Goal: Book appointment/travel/reservation

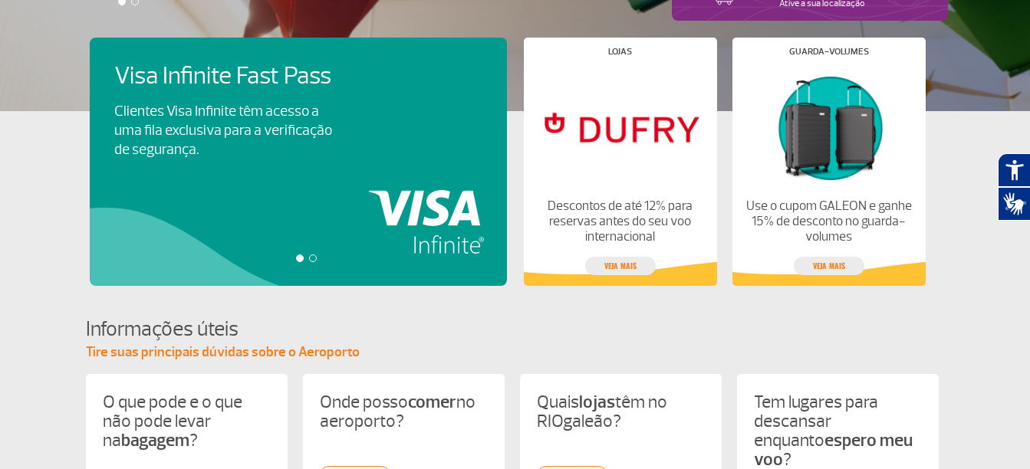
scroll to position [307, 0]
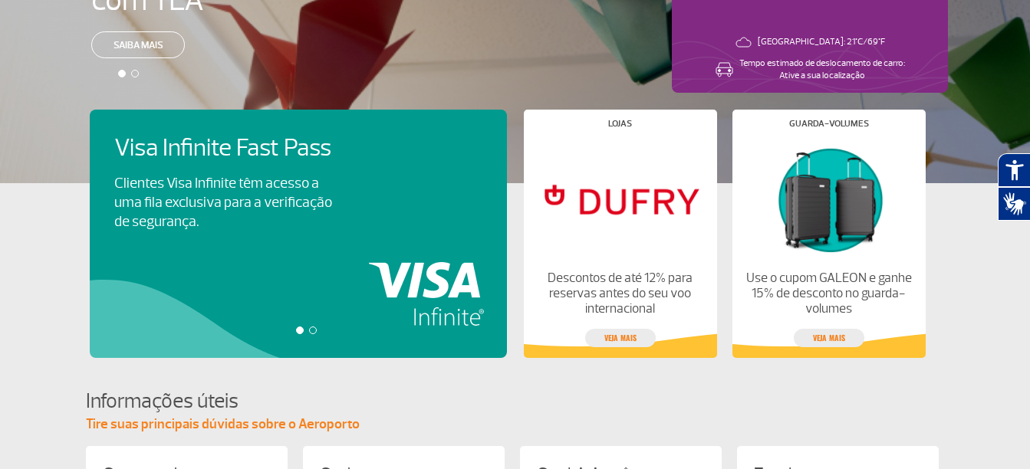
click at [311, 330] on div at bounding box center [313, 331] width 8 height 8
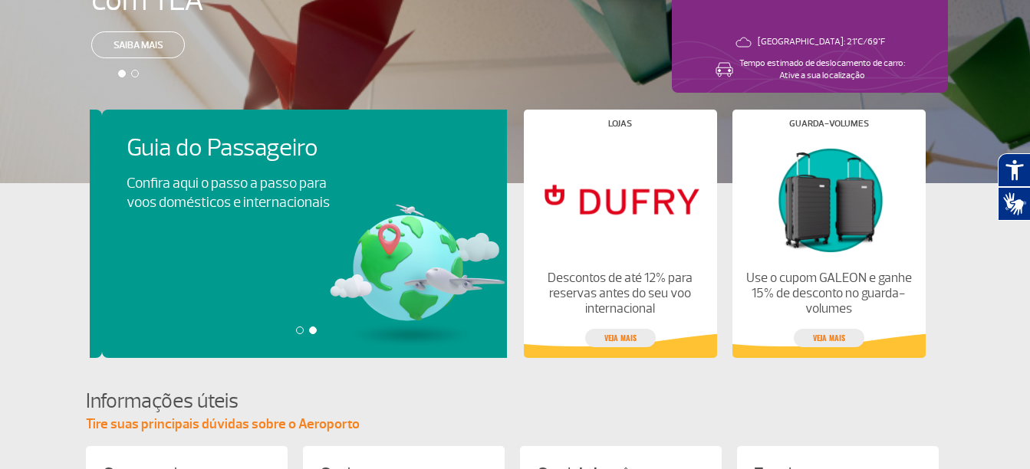
scroll to position [0, 417]
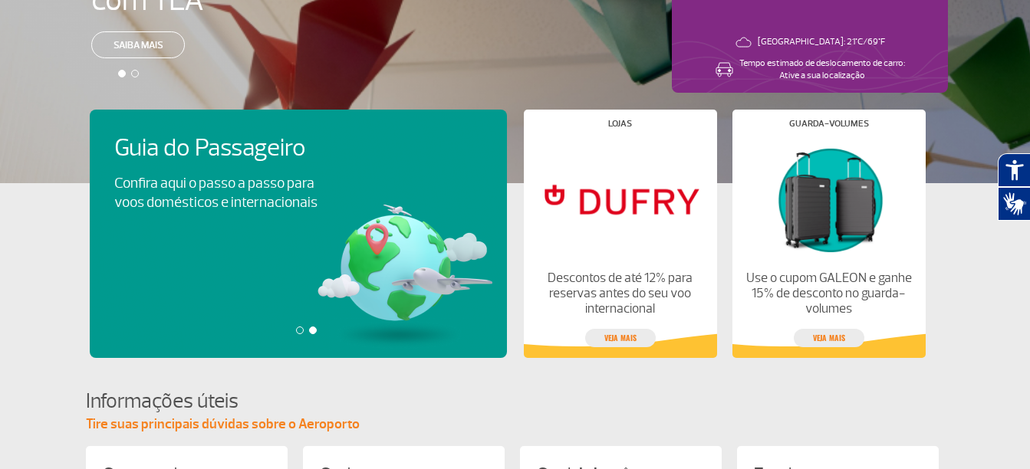
click at [297, 330] on div at bounding box center [300, 331] width 8 height 8
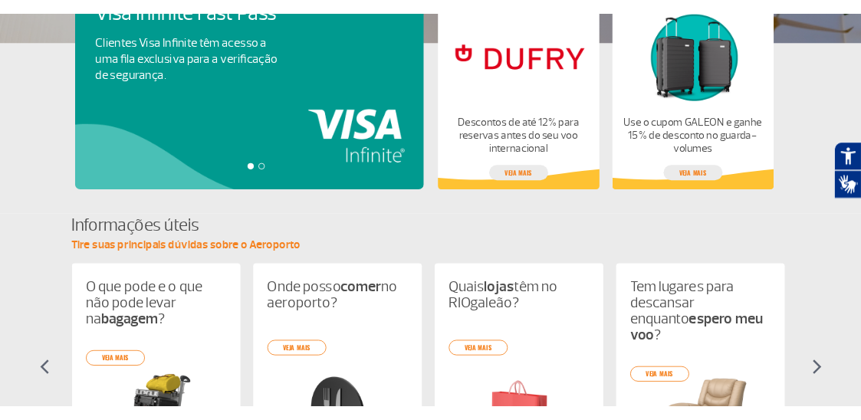
scroll to position [0, 0]
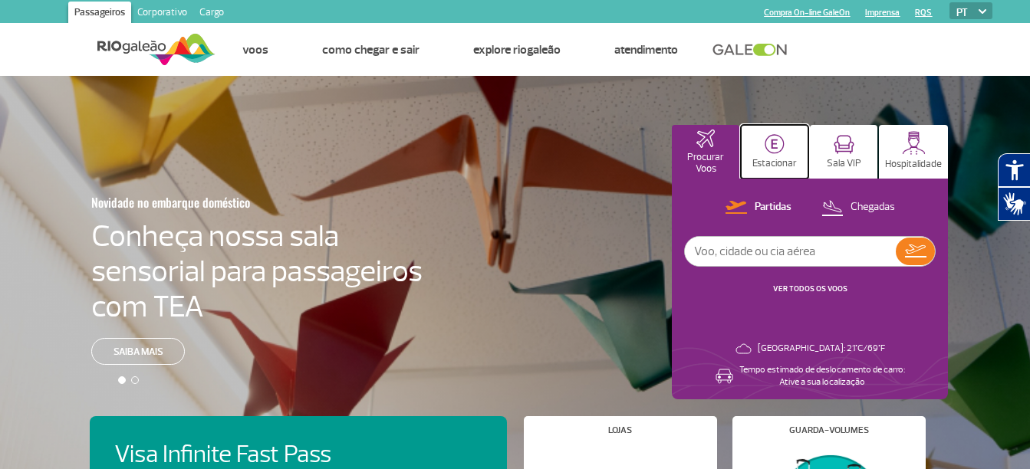
click at [766, 140] on img at bounding box center [775, 144] width 20 height 20
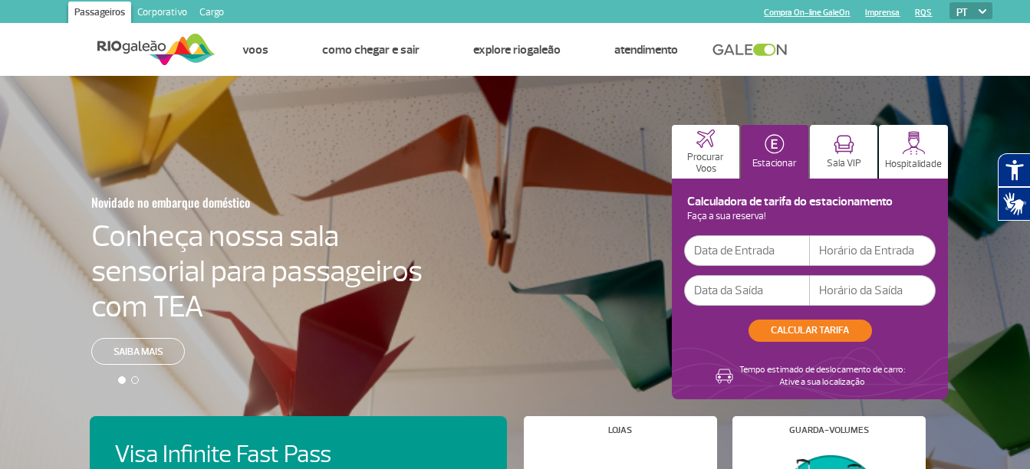
click at [754, 247] on input "text" at bounding box center [747, 250] width 126 height 31
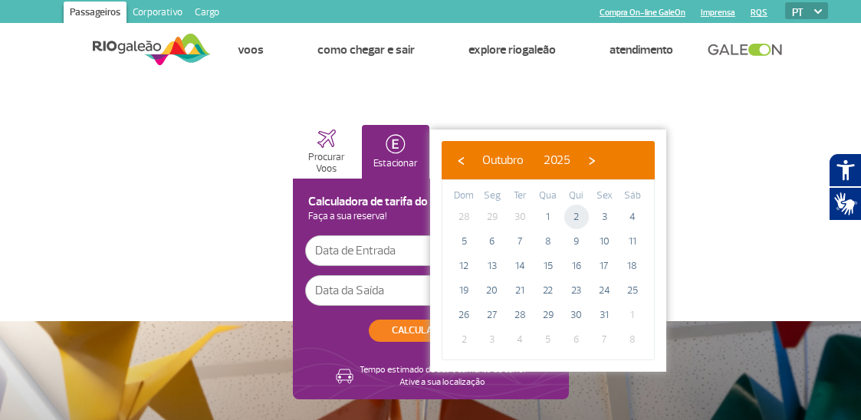
click at [582, 218] on span "2" at bounding box center [577, 217] width 25 height 25
type input "[DATE]"
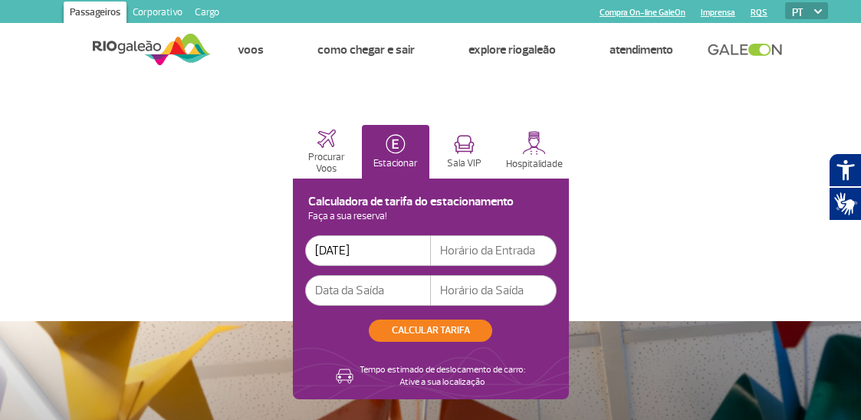
click at [495, 242] on input "text" at bounding box center [494, 250] width 126 height 31
drag, startPoint x: 476, startPoint y: 247, endPoint x: 431, endPoint y: 248, distance: 45.3
click at [431, 248] on input "8" at bounding box center [494, 250] width 126 height 31
drag, startPoint x: 501, startPoint y: 246, endPoint x: 403, endPoint y: 244, distance: 98.2
click at [403, 244] on div "[DATE] 80:0" at bounding box center [431, 250] width 252 height 31
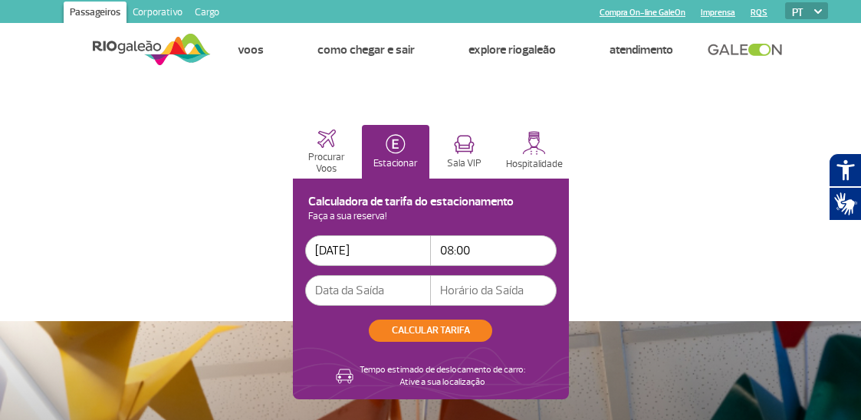
type input "08:00"
type input "[DATE]"
click at [468, 287] on input "text" at bounding box center [494, 290] width 126 height 31
type input "13:30"
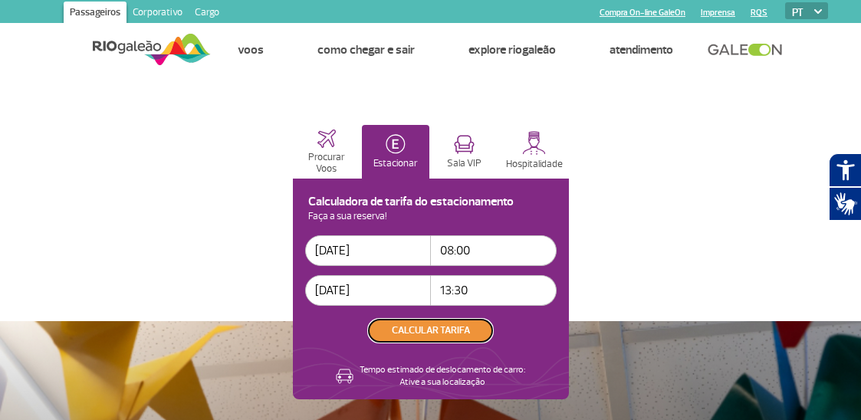
click at [416, 335] on button "CALCULAR TARIFA" at bounding box center [430, 331] width 123 height 22
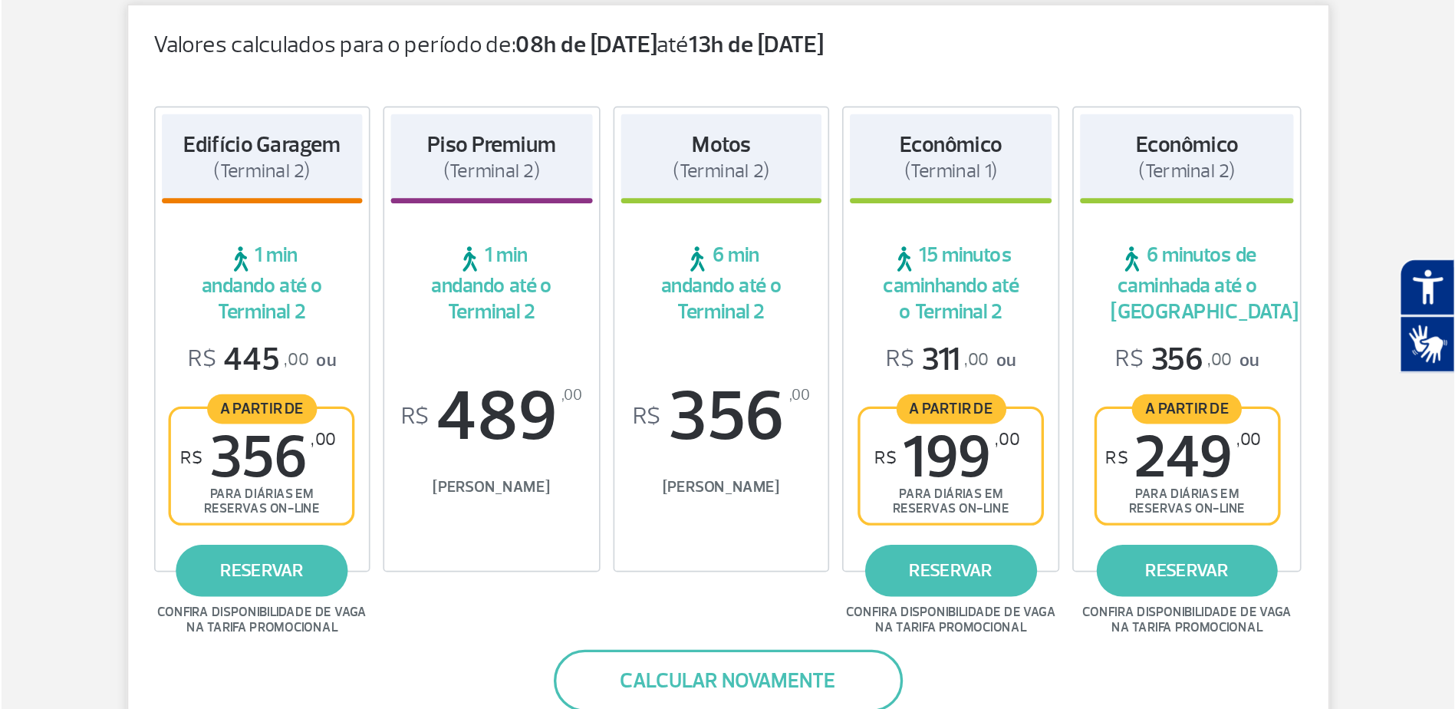
scroll to position [230, 0]
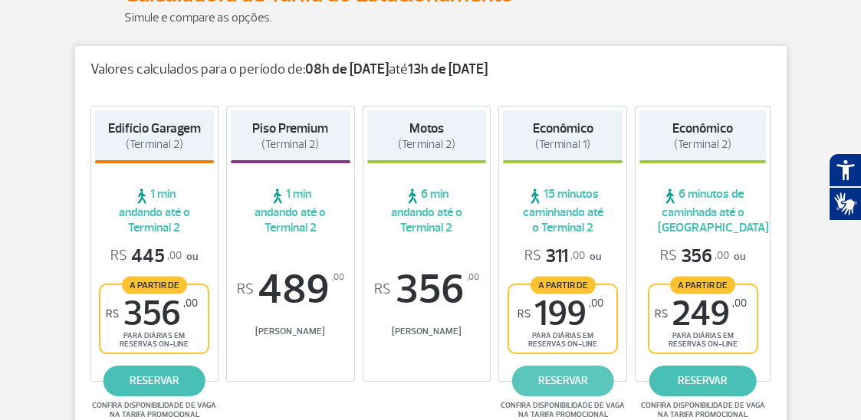
click at [567, 368] on link "reservar" at bounding box center [562, 381] width 101 height 31
